Goal: Information Seeking & Learning: Understand process/instructions

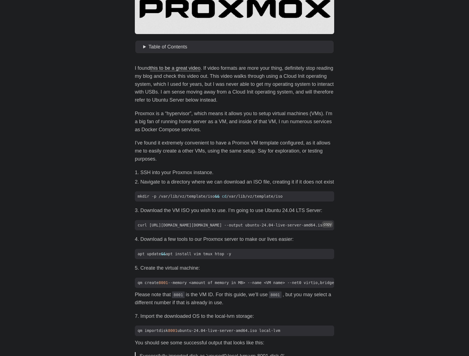
scroll to position [0, 80]
drag, startPoint x: 208, startPoint y: 239, endPoint x: 296, endPoint y: 244, distance: 88.3
click at [296, 231] on code "curl [URL][DOMAIN_NAME][DOMAIN_NAME] --output ubuntu-24.04-live-server-amd64.iso" at bounding box center [234, 225] width 199 height 10
click at [329, 227] on button "copy" at bounding box center [327, 224] width 11 height 6
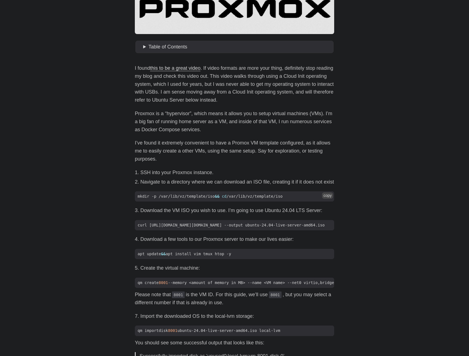
click at [328, 199] on button "copy" at bounding box center [327, 196] width 11 height 6
click at [330, 227] on button "copy" at bounding box center [327, 224] width 11 height 6
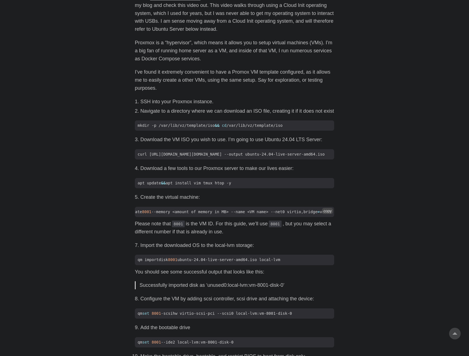
scroll to position [0, 21]
click at [280, 201] on li "Create the virtual machine:" at bounding box center [237, 197] width 194 height 8
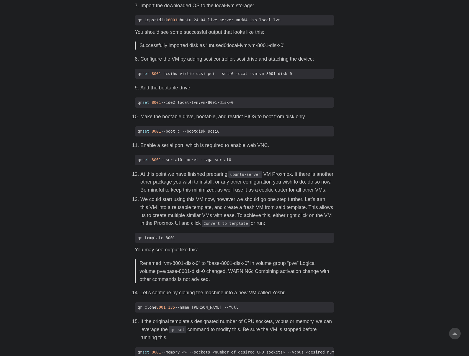
scroll to position [498, 0]
click at [211, 193] on p "At this point we have finished preparing ubuntu-server VM Proxmox. If there is …" at bounding box center [237, 182] width 194 height 24
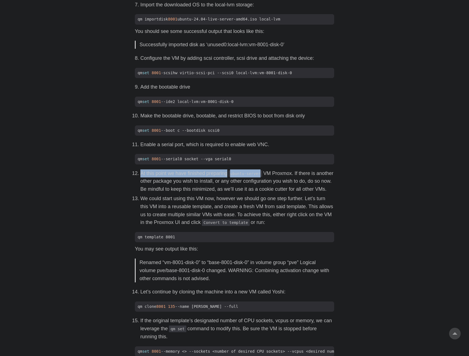
click at [211, 193] on p "At this point we have finished preparing ubuntu-server VM Proxmox. If there is …" at bounding box center [237, 182] width 194 height 24
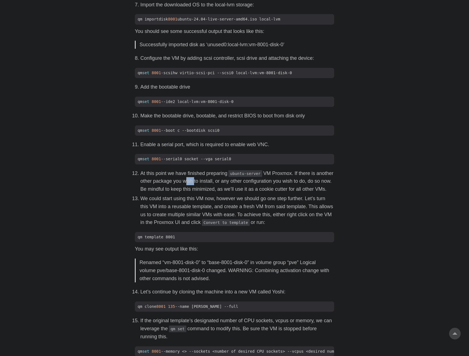
click at [211, 193] on p "At this point we have finished preparing ubuntu-server VM Proxmox. If there is …" at bounding box center [237, 182] width 194 height 24
click at [209, 193] on p "At this point we have finished preparing ubuntu-server VM Proxmox. If there is …" at bounding box center [237, 182] width 194 height 24
click at [231, 193] on p "At this point we have finished preparing ubuntu-server VM Proxmox. If there is …" at bounding box center [237, 182] width 194 height 24
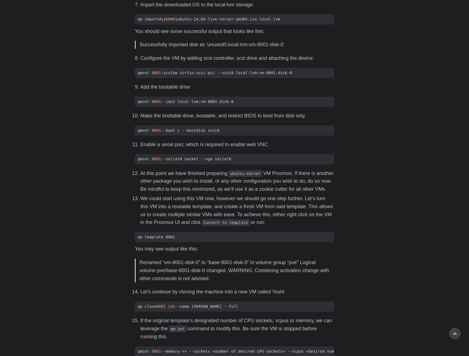
click at [245, 193] on p "At this point we have finished preparing ubuntu-server VM Proxmox. If there is …" at bounding box center [237, 182] width 194 height 24
click at [252, 193] on p "At this point we have finished preparing ubuntu-server VM Proxmox. If there is …" at bounding box center [237, 182] width 194 height 24
click at [261, 193] on p "At this point we have finished preparing ubuntu-server VM Proxmox. If there is …" at bounding box center [237, 182] width 194 height 24
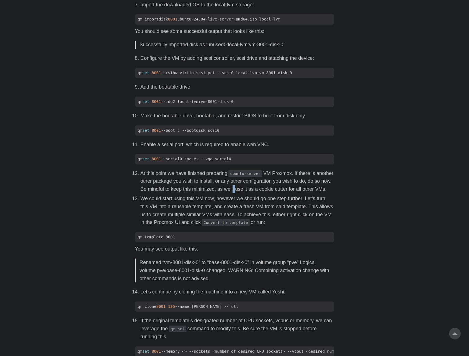
click at [261, 193] on p "At this point we have finished preparing ubuntu-server VM Proxmox. If there is …" at bounding box center [237, 182] width 194 height 24
click at [268, 193] on p "At this point we have finished preparing ubuntu-server VM Proxmox. If there is …" at bounding box center [237, 182] width 194 height 24
click at [285, 193] on p "At this point we have finished preparing ubuntu-server VM Proxmox. If there is …" at bounding box center [237, 182] width 194 height 24
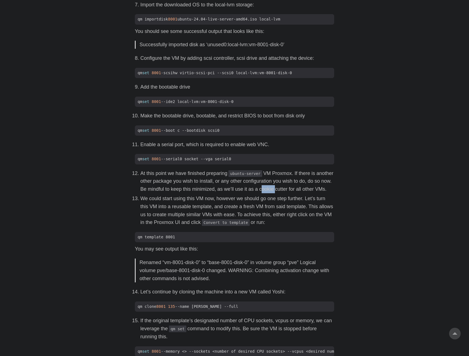
click at [295, 193] on p "At this point we have finished preparing ubuntu-server VM Proxmox. If there is …" at bounding box center [237, 182] width 194 height 24
click at [313, 193] on p "At this point we have finished preparing ubuntu-server VM Proxmox. If there is …" at bounding box center [237, 182] width 194 height 24
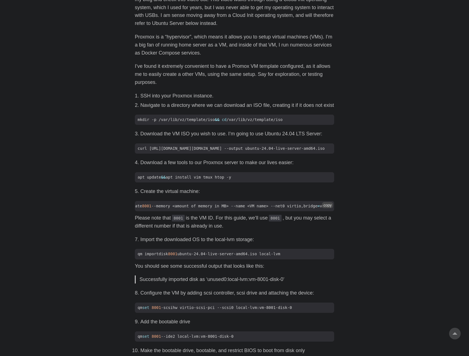
scroll to position [0, 21]
drag, startPoint x: 317, startPoint y: 219, endPoint x: 342, endPoint y: 218, distance: 25.8
click at [334, 211] on code "qm create 8001 --memory <amount of memory in MB> --name <VM name> --net0 virtio…" at bounding box center [234, 206] width 199 height 10
copy span "= vmbr0"
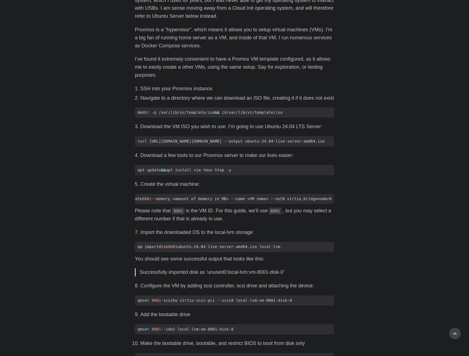
scroll to position [272, 0]
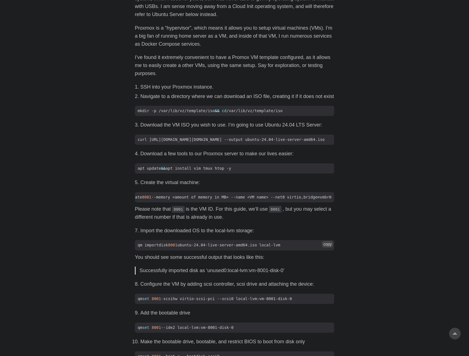
click at [160, 250] on code "qm importdisk 8001 ubuntu-24.04-live-server-amd64.iso local-lvm" at bounding box center [234, 245] width 199 height 10
click at [163, 248] on span "qm importdisk 8001 ubuntu-24.04-live-server-amd64.iso local-lvm" at bounding box center [209, 245] width 148 height 6
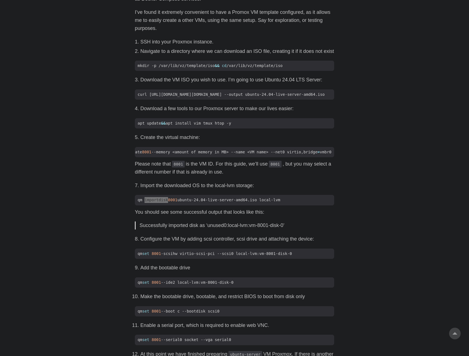
scroll to position [329, 0]
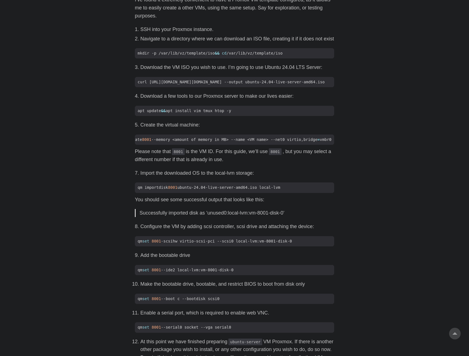
click at [182, 244] on span "qm set 8001 -scsihw virtio-scsi-pci --scsi0 local-lvm:vm-8001-disk-0" at bounding box center [215, 242] width 160 height 6
drag, startPoint x: 165, startPoint y: 258, endPoint x: 299, endPoint y: 257, distance: 134.1
click at [295, 244] on span "qm set 8001 -scsihw virtio-scsi-pci --scsi0 local-lvm:vm-8001-disk-0" at bounding box center [215, 242] width 160 height 6
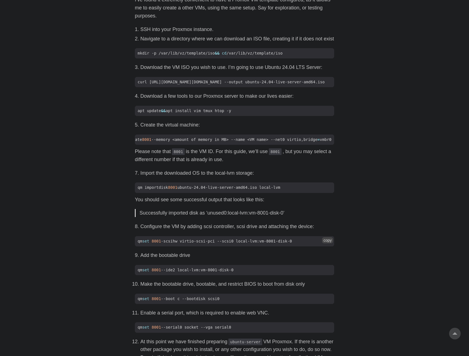
copy span "-scsihw virtio-scsi-pci --scsi0 local-lvm:vm-8001-disk-0"
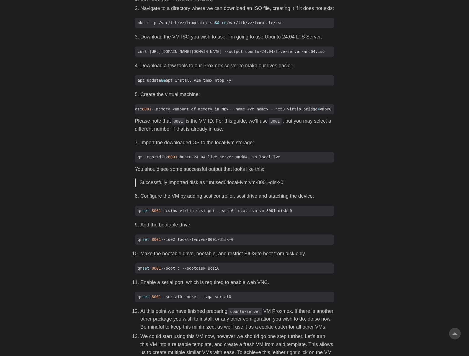
scroll to position [374, 0]
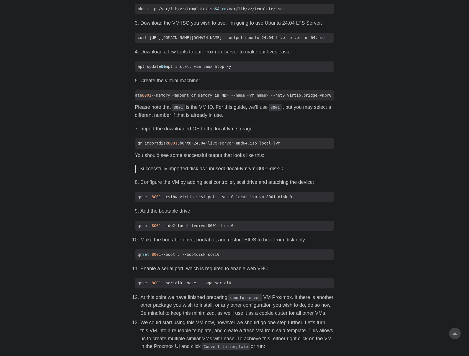
click at [176, 229] on span "qm set 8001 --ide2 local-lvm:vm-8001-disk-0" at bounding box center [185, 226] width 101 height 6
copy span "qm set 8001 --ide2 local-lvm:vm-8001-disk-0"
click at [162, 260] on code "qm set 8001 --boot c --bootdisk scsi0" at bounding box center [234, 255] width 199 height 10
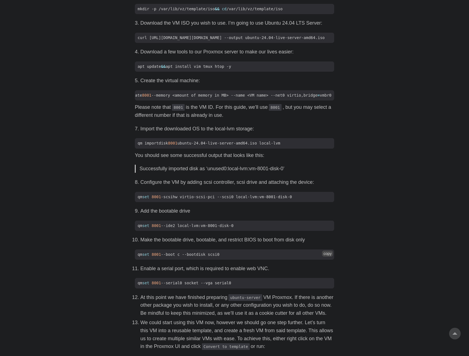
click at [162, 260] on code "qm set 8001 --boot c --bootdisk scsi0" at bounding box center [234, 255] width 199 height 10
copy span "qm set 8001 --boot c --bootdisk scsi0"
click at [222, 275] on div "I found this to be a great video . If video formats are more your thing, defini…" at bounding box center [234, 220] width 199 height 686
drag, startPoint x: 227, startPoint y: 269, endPoint x: 165, endPoint y: 272, distance: 62.1
click at [165, 258] on span "qm set 8001 --boot c --bootdisk scsi0" at bounding box center [234, 255] width 199 height 6
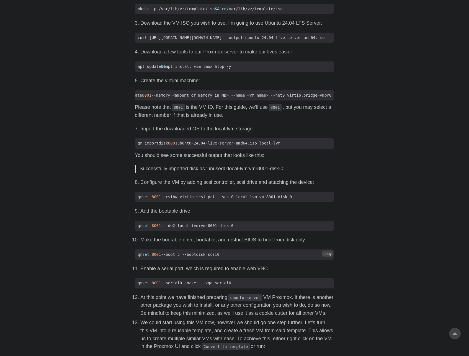
copy span "--boot c --bootdisk scsi0"
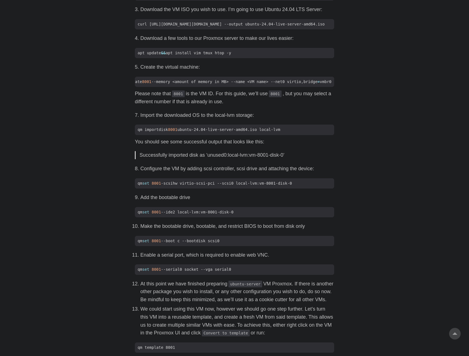
scroll to position [396, 0]
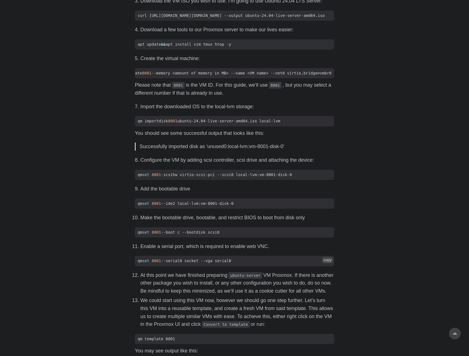
drag, startPoint x: 165, startPoint y: 278, endPoint x: 241, endPoint y: 278, distance: 75.6
click at [241, 264] on span "qm set 8001 --serial0 socket --vga serial0" at bounding box center [234, 261] width 199 height 6
copy span "--serial0 socket --vga serial0"
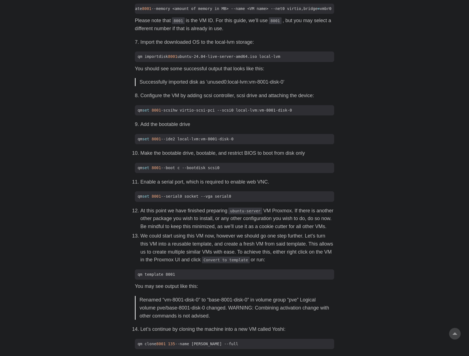
scroll to position [485, 0]
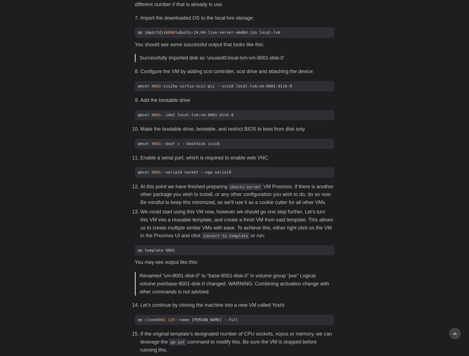
click at [183, 240] on p "We could start using this VM now, however we should go one step further. Let’s …" at bounding box center [237, 224] width 194 height 32
